Goal: Information Seeking & Learning: Learn about a topic

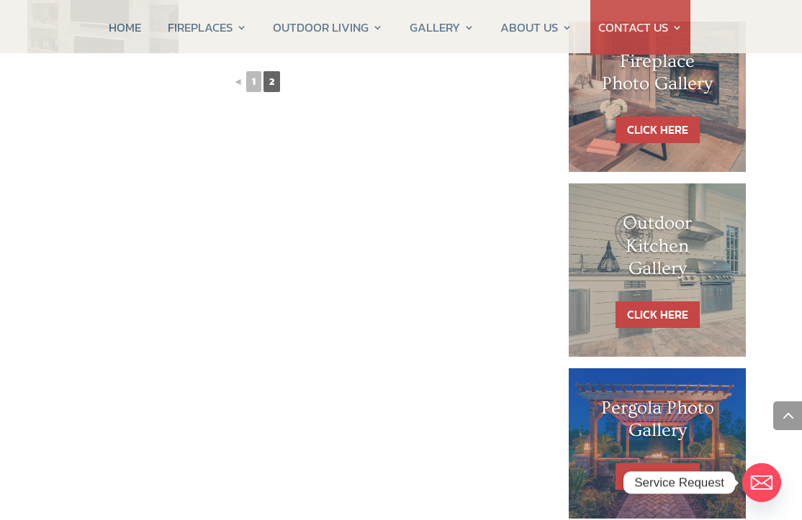
scroll to position [713, 44]
click at [669, 317] on link "CLICK HERE" at bounding box center [657, 314] width 84 height 27
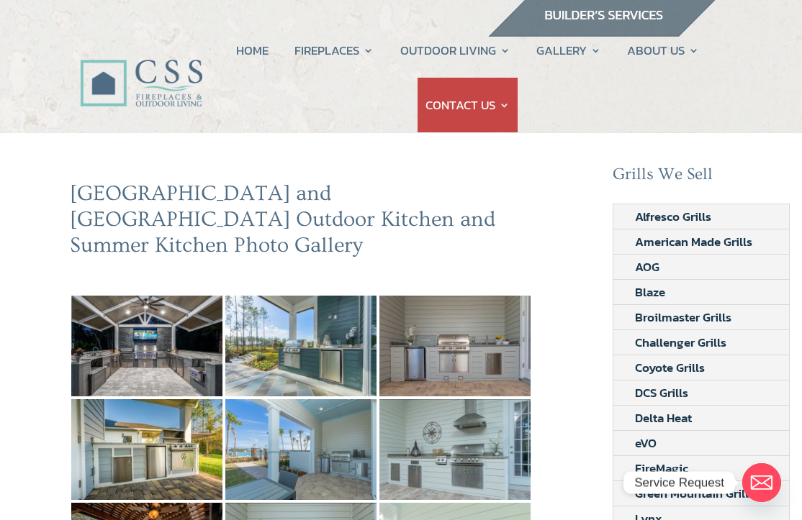
click at [135, 358] on img at bounding box center [146, 346] width 151 height 101
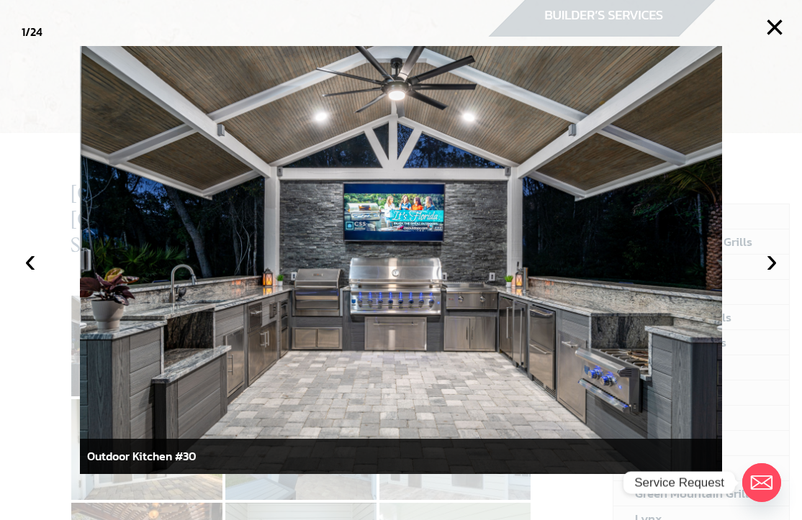
click at [736, 272] on button "›" at bounding box center [772, 261] width 32 height 32
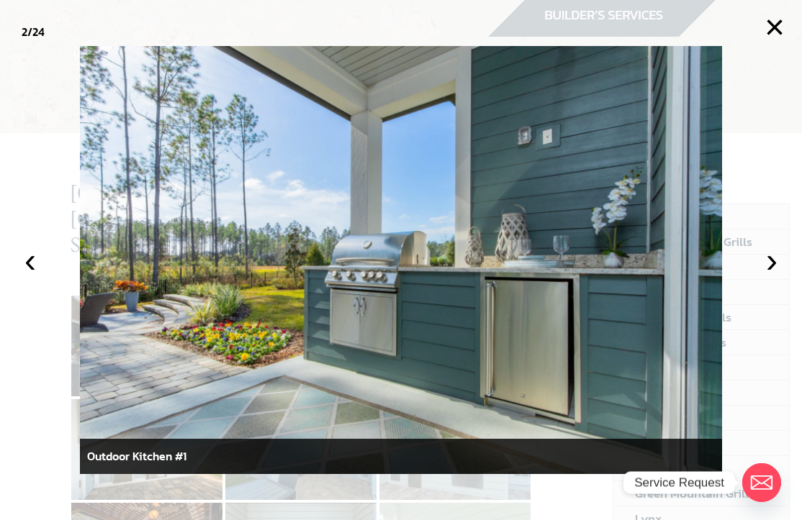
click at [736, 271] on button "›" at bounding box center [772, 261] width 32 height 32
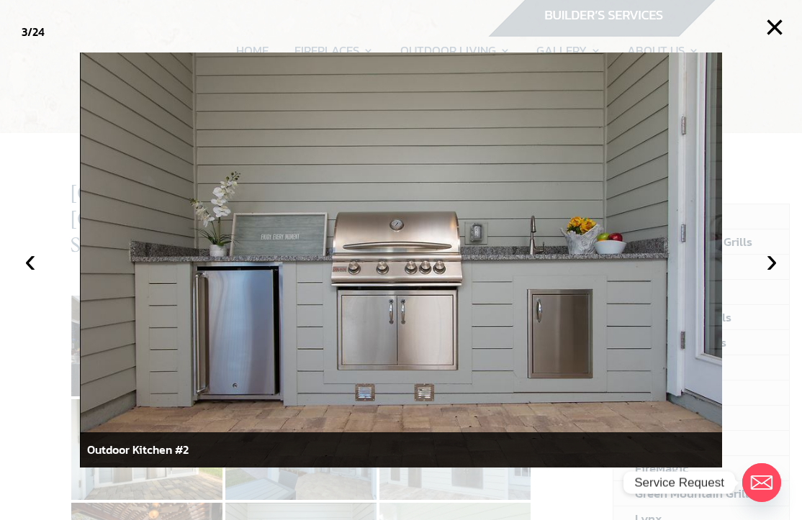
click at [736, 271] on button "›" at bounding box center [772, 261] width 32 height 32
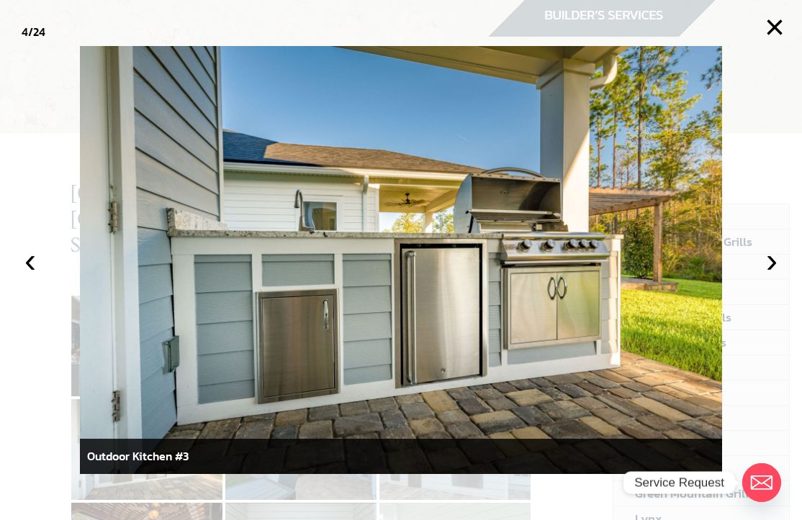
click at [736, 260] on button "›" at bounding box center [772, 261] width 32 height 32
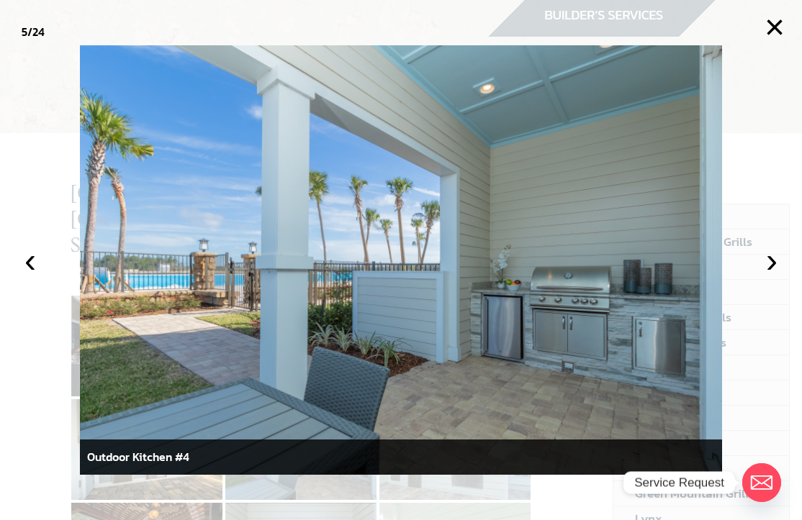
click at [736, 263] on button "›" at bounding box center [772, 261] width 32 height 32
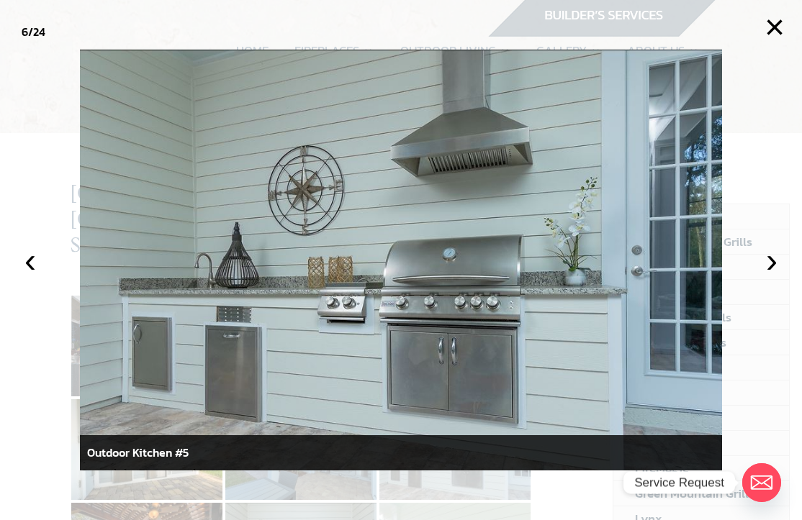
click at [736, 261] on button "›" at bounding box center [772, 261] width 32 height 32
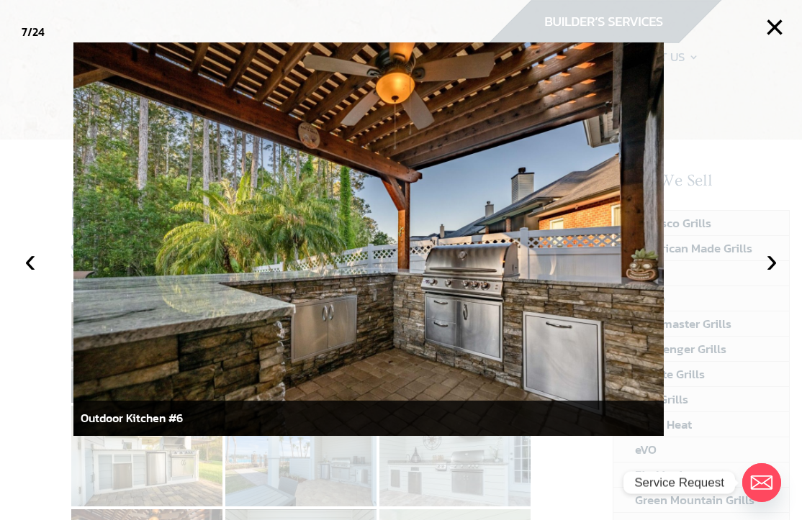
click at [736, 267] on button "›" at bounding box center [772, 261] width 32 height 32
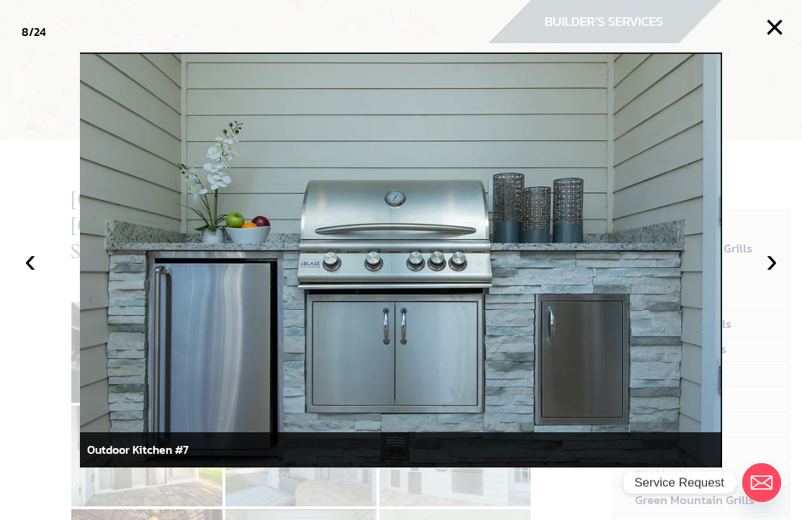
click at [736, 263] on button "›" at bounding box center [772, 261] width 32 height 32
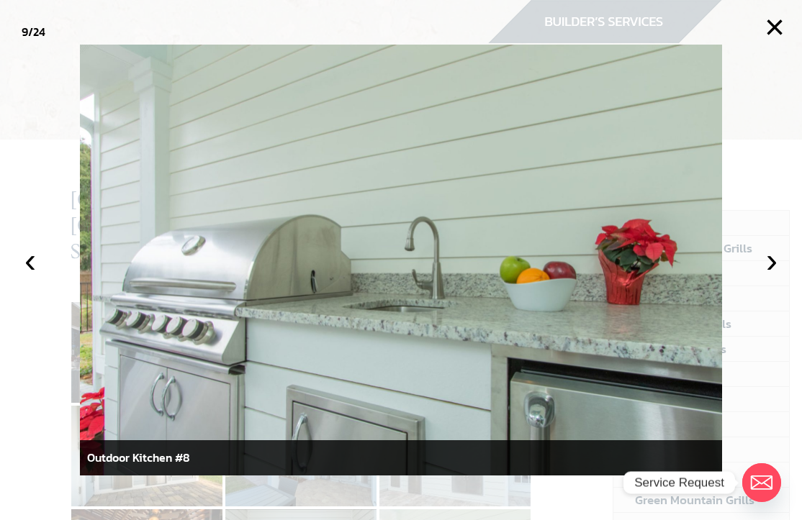
click at [736, 273] on button "›" at bounding box center [772, 261] width 32 height 32
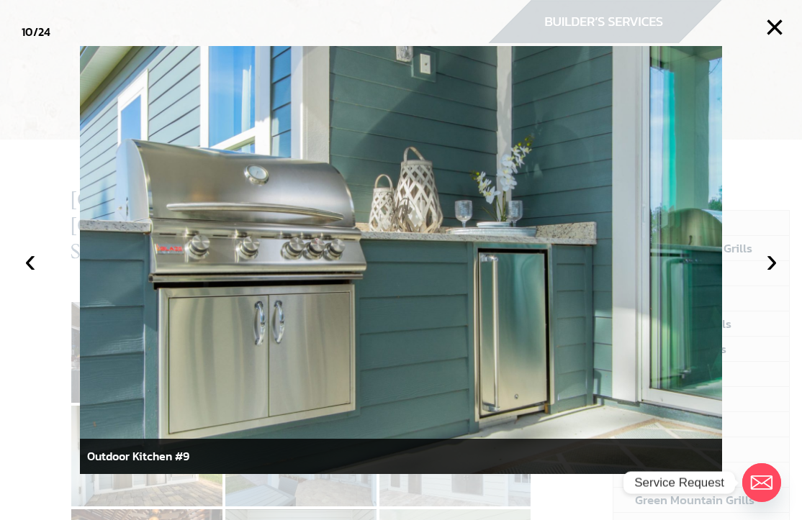
click at [736, 270] on button "›" at bounding box center [772, 261] width 32 height 32
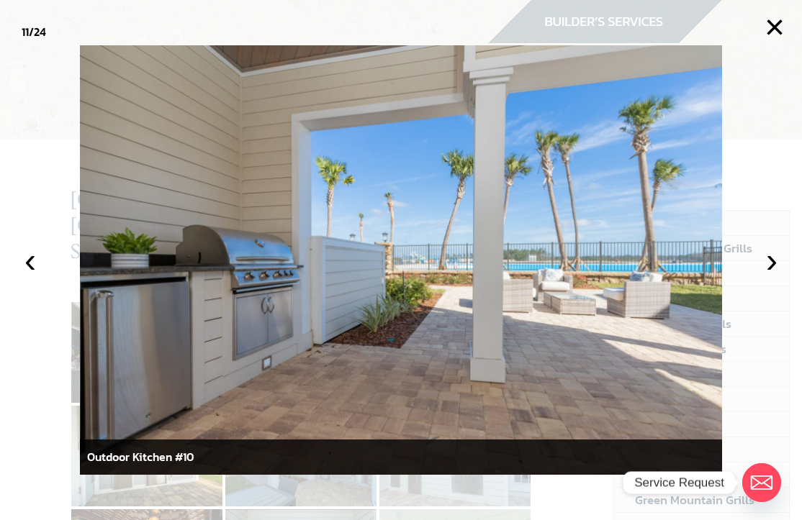
click at [736, 268] on button "›" at bounding box center [772, 261] width 32 height 32
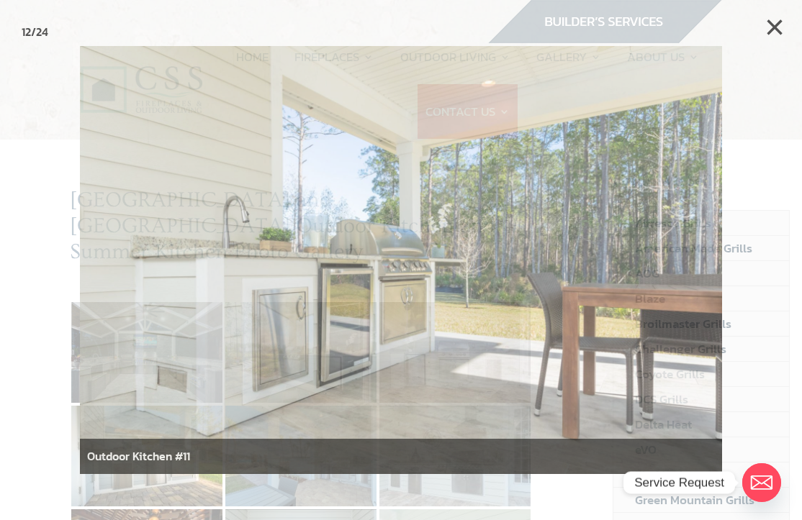
click at [736, 296] on li "Blaze" at bounding box center [701, 298] width 176 height 25
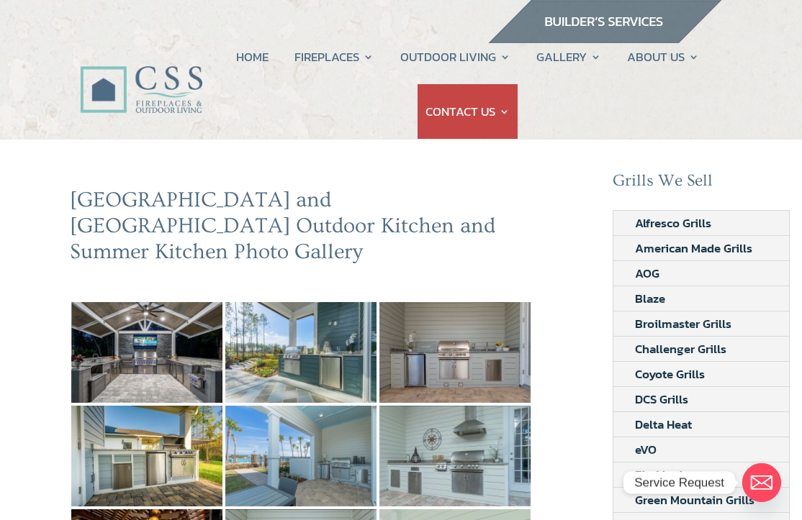
click at [264, 55] on link "HOME" at bounding box center [252, 57] width 32 height 55
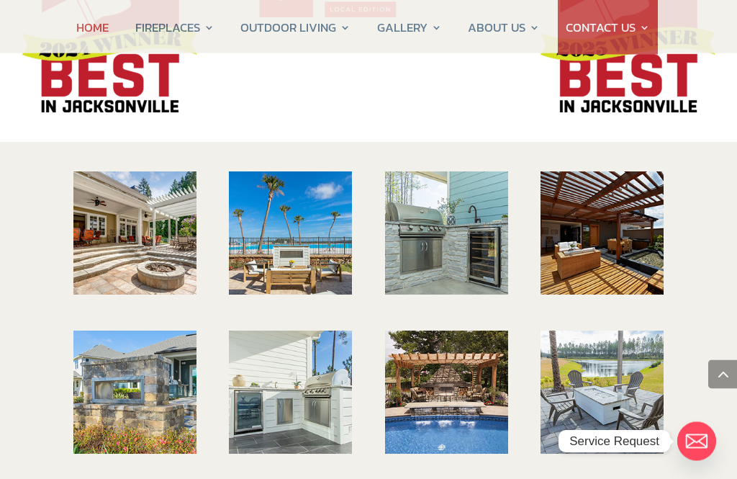
scroll to position [2100, 0]
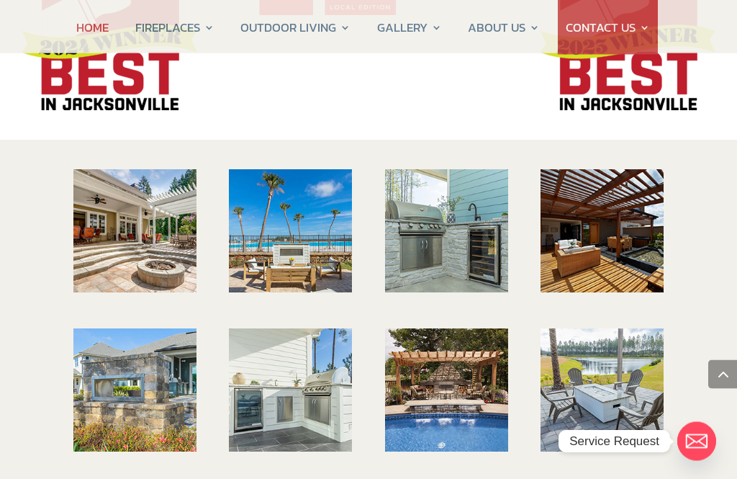
click at [459, 329] on img at bounding box center [446, 390] width 123 height 123
click at [443, 337] on img at bounding box center [446, 390] width 123 height 123
click at [458, 336] on img at bounding box center [446, 390] width 123 height 123
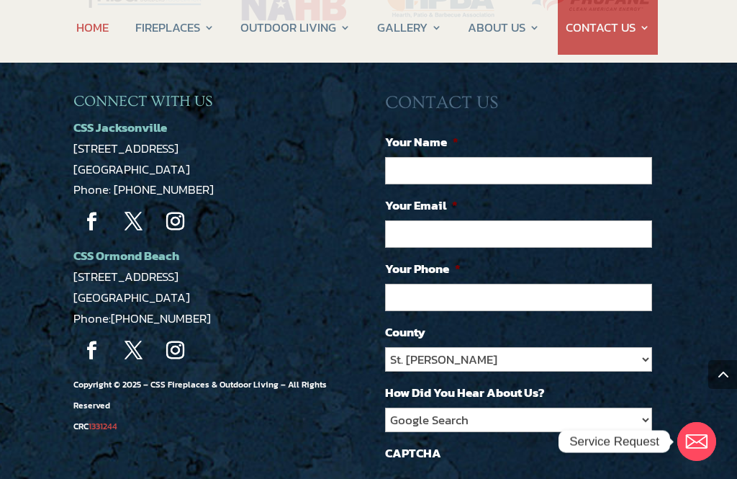
scroll to position [3105, 0]
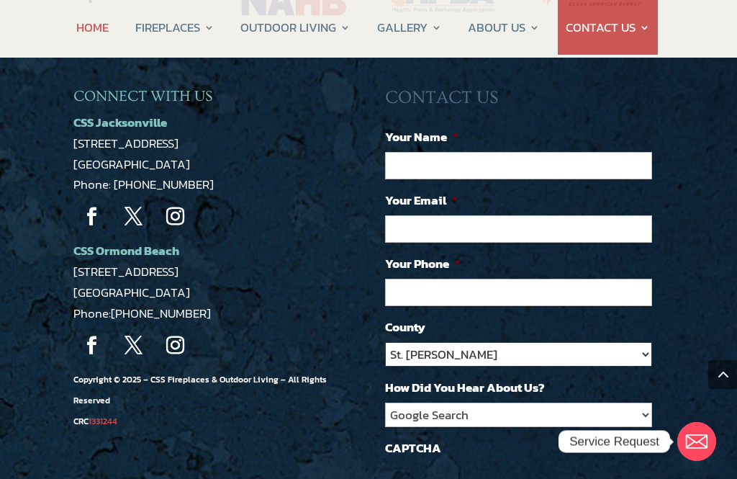
click at [649, 342] on select "St. Johns Clay Volusia Flagler Duval Nassau Other" at bounding box center [518, 354] width 267 height 24
click at [641, 342] on select "St. Johns Clay Volusia Flagler Duval Nassau Other" at bounding box center [518, 354] width 267 height 24
select select "Volusia"
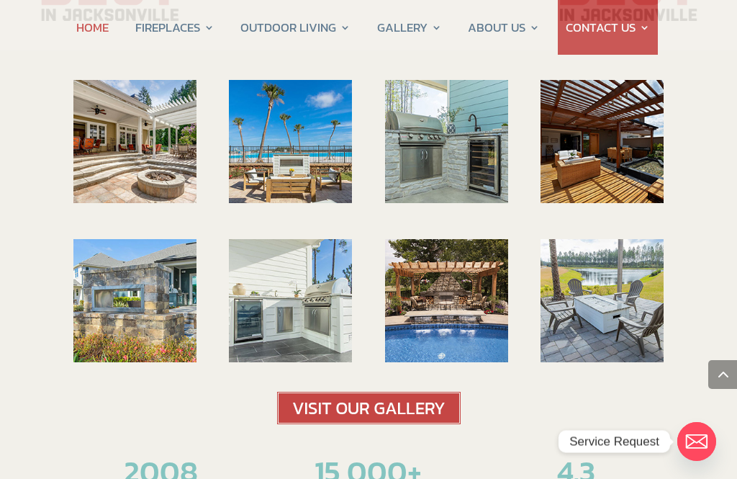
scroll to position [2188, 0]
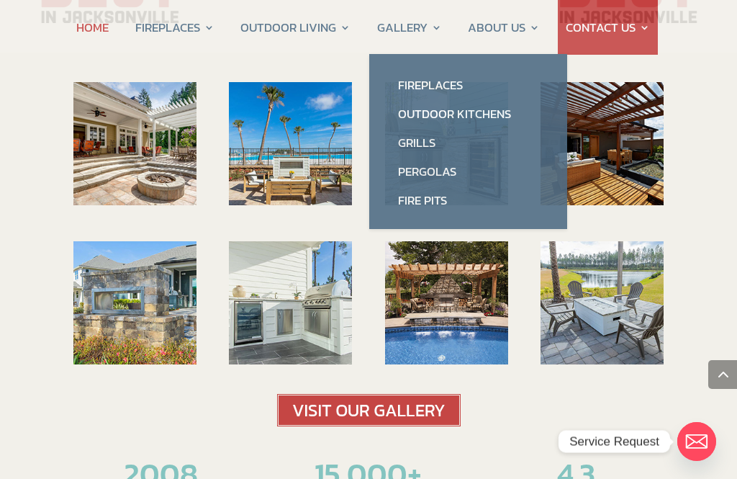
click at [438, 163] on link "Pergolas" at bounding box center [468, 171] width 169 height 29
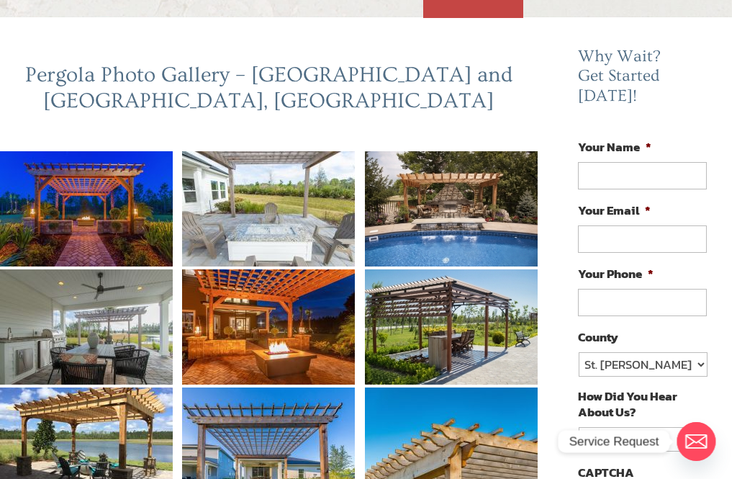
scroll to position [119, 5]
click at [62, 191] on img at bounding box center [86, 208] width 173 height 115
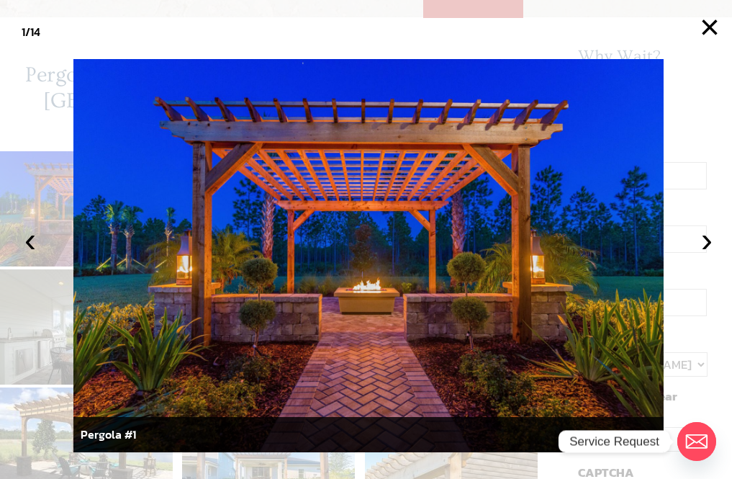
click at [699, 255] on button "›" at bounding box center [707, 240] width 32 height 32
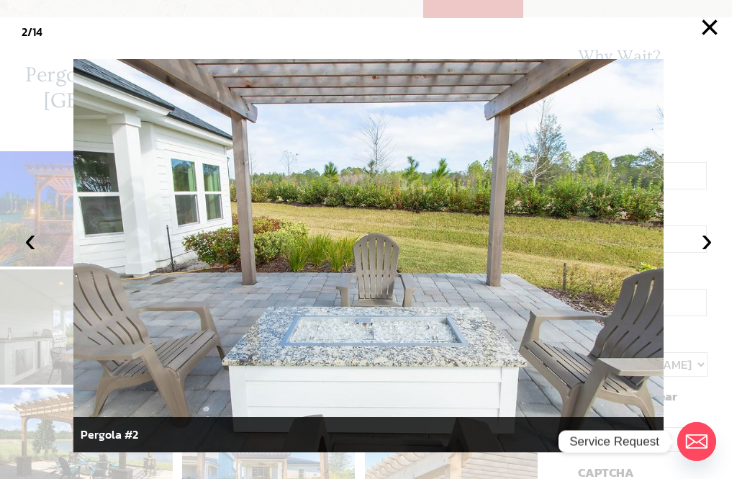
click at [706, 255] on button "›" at bounding box center [707, 240] width 32 height 32
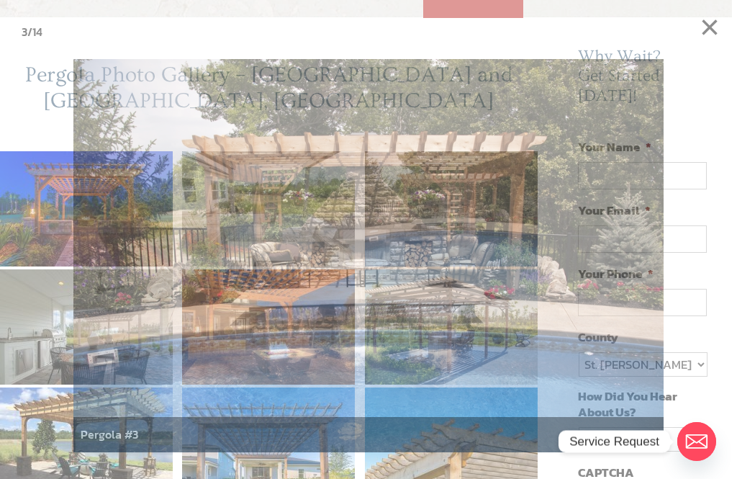
click at [700, 274] on div at bounding box center [368, 239] width 737 height 479
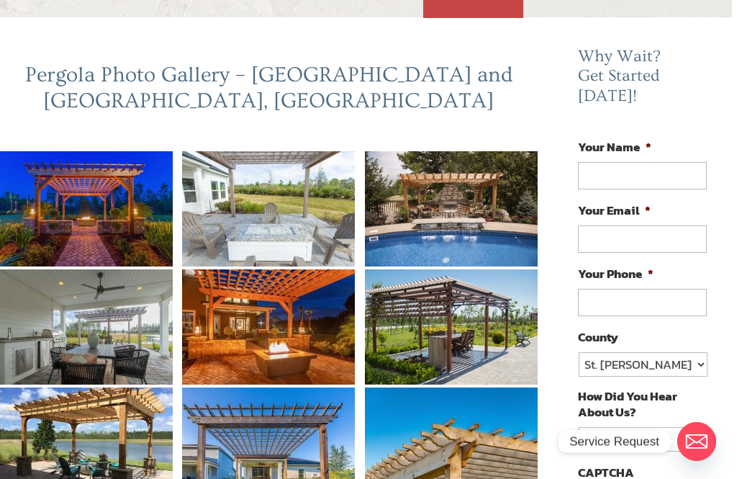
click at [90, 357] on img at bounding box center [86, 326] width 173 height 115
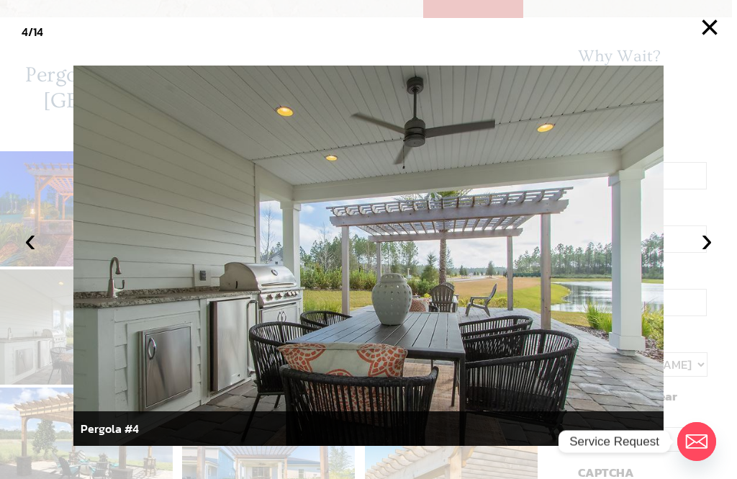
click at [708, 255] on button "›" at bounding box center [707, 240] width 32 height 32
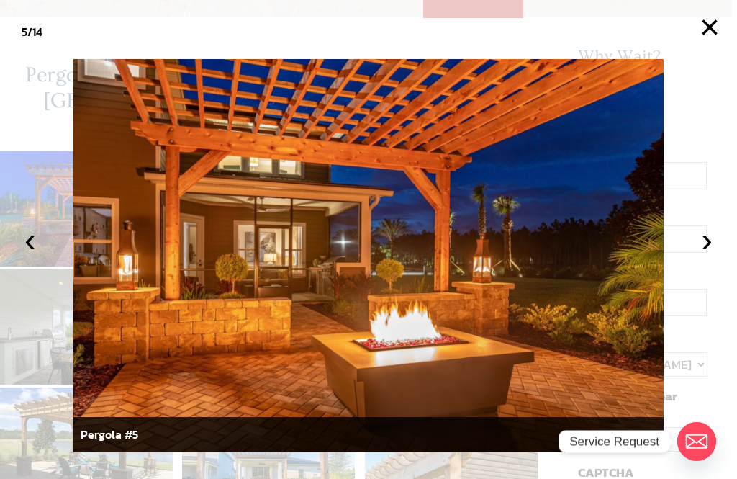
click at [717, 255] on button "›" at bounding box center [707, 240] width 32 height 32
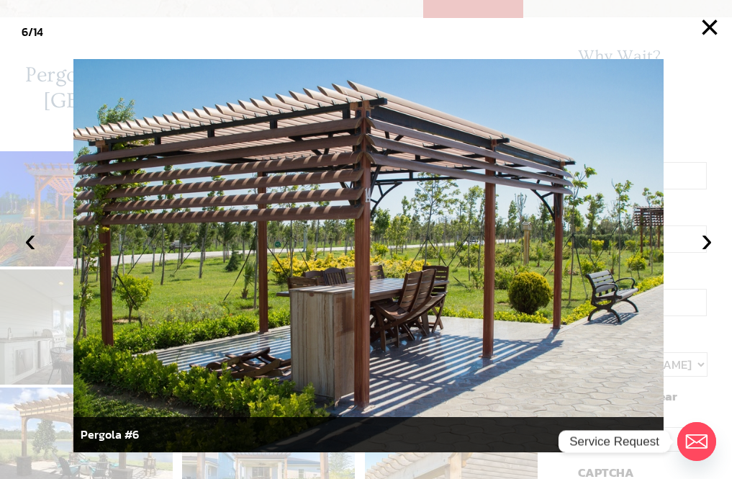
click at [705, 255] on button "›" at bounding box center [707, 240] width 32 height 32
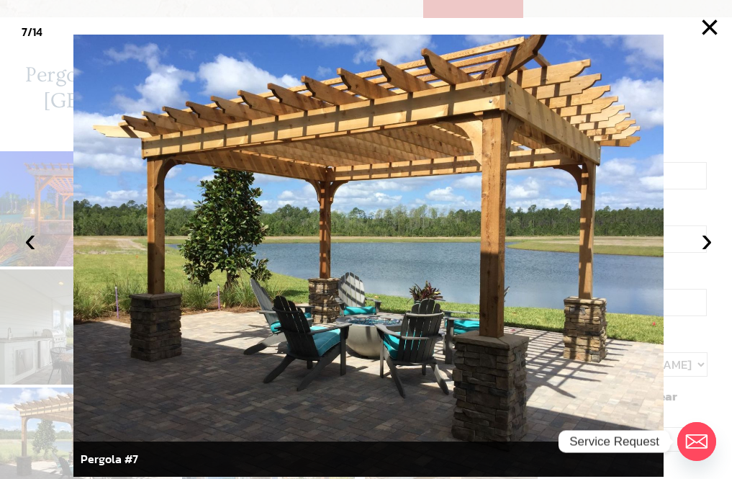
click at [699, 255] on button "›" at bounding box center [707, 240] width 32 height 32
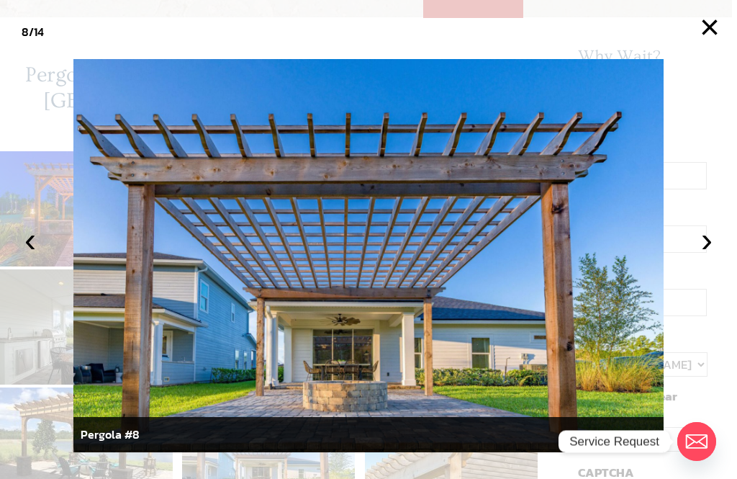
click at [702, 255] on button "›" at bounding box center [707, 240] width 32 height 32
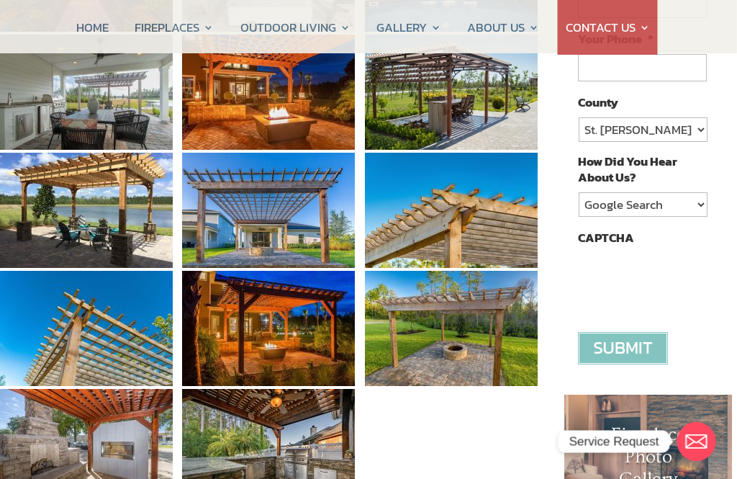
scroll to position [354, 5]
click at [79, 345] on img at bounding box center [86, 328] width 173 height 115
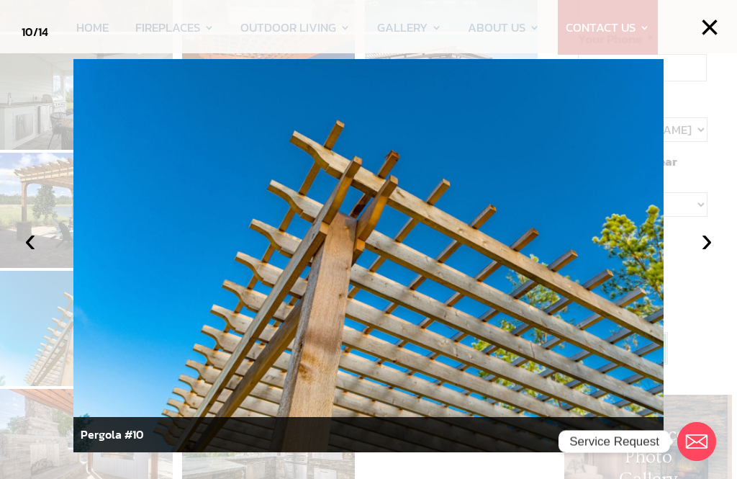
click at [704, 255] on button "›" at bounding box center [707, 240] width 32 height 32
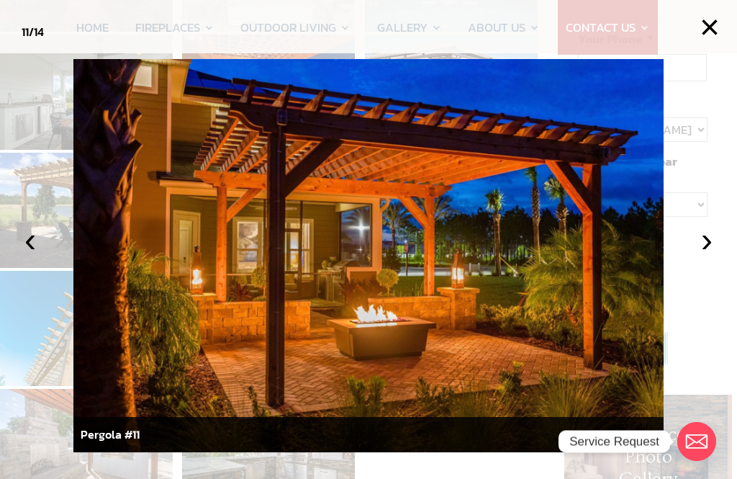
click at [701, 255] on button "›" at bounding box center [707, 240] width 32 height 32
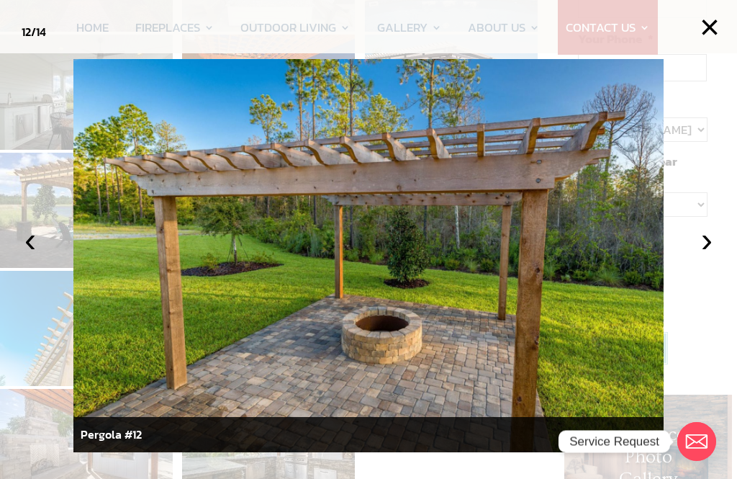
click at [702, 255] on button "›" at bounding box center [707, 240] width 32 height 32
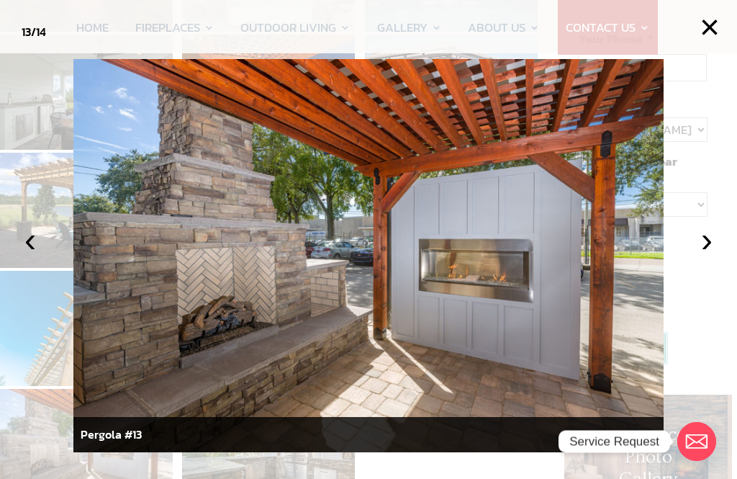
click at [703, 255] on button "›" at bounding box center [707, 240] width 32 height 32
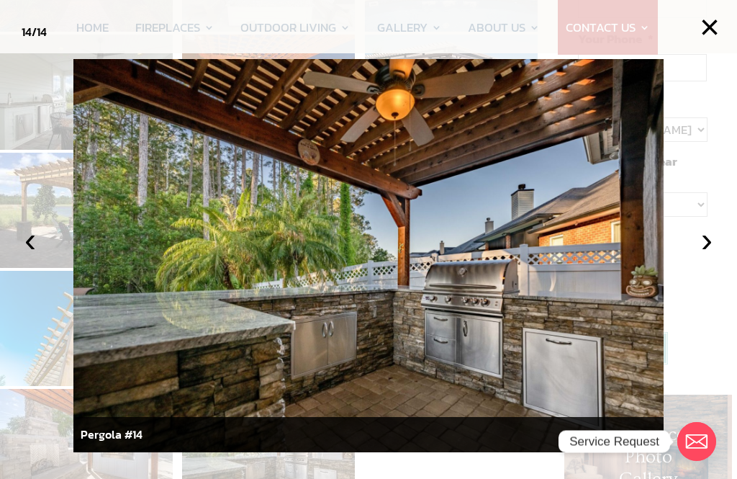
click at [702, 255] on button "›" at bounding box center [707, 240] width 32 height 32
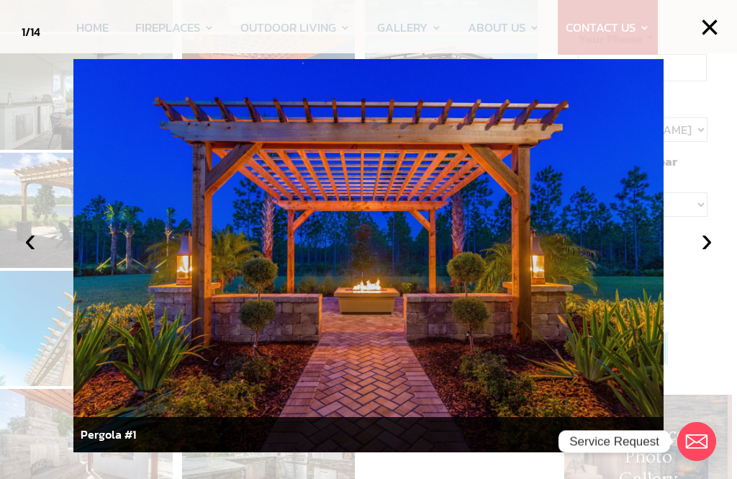
click at [709, 255] on button "›" at bounding box center [707, 240] width 32 height 32
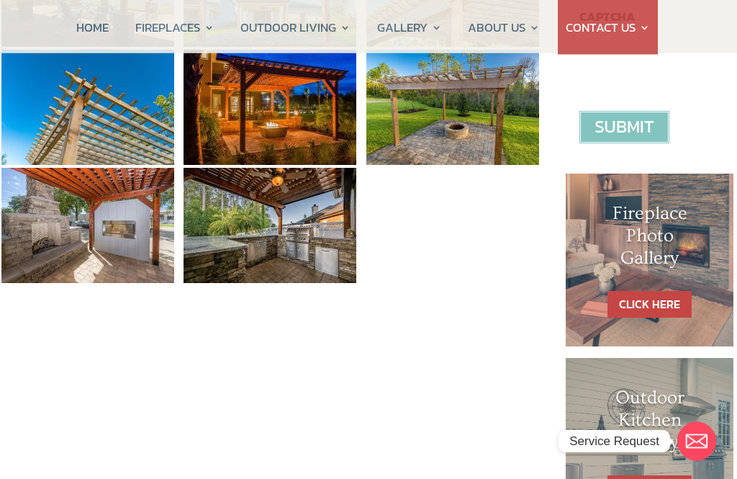
scroll to position [575, 4]
click at [652, 291] on link "CLICK HERE" at bounding box center [649, 304] width 84 height 27
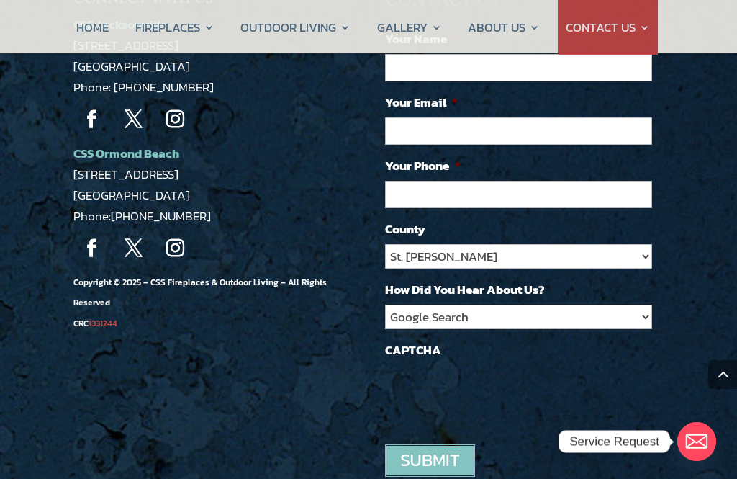
scroll to position [1386, 0]
